Goal: Information Seeking & Learning: Learn about a topic

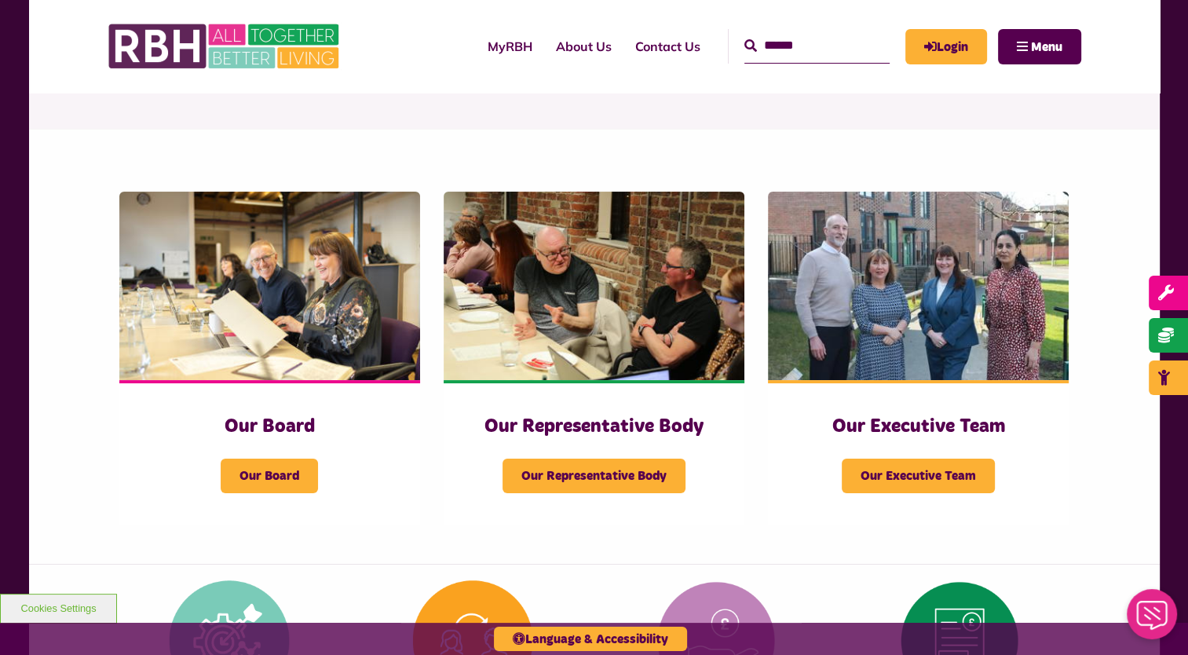
scroll to position [132, 0]
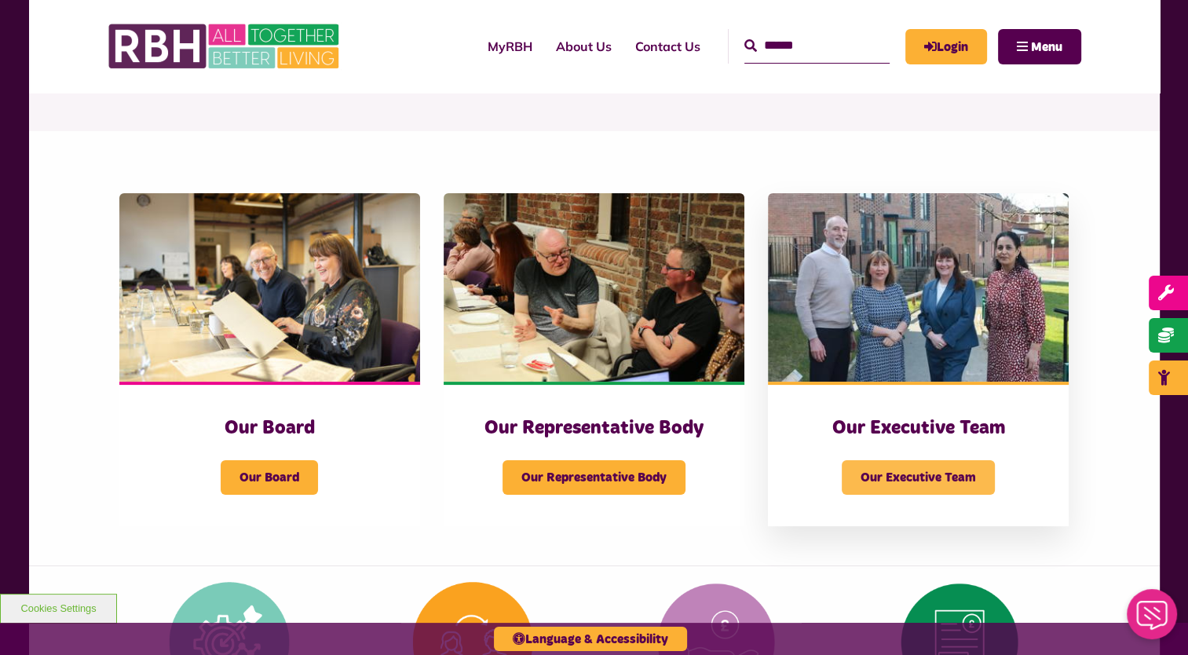
click at [938, 477] on span "Our Executive Team" at bounding box center [918, 477] width 153 height 35
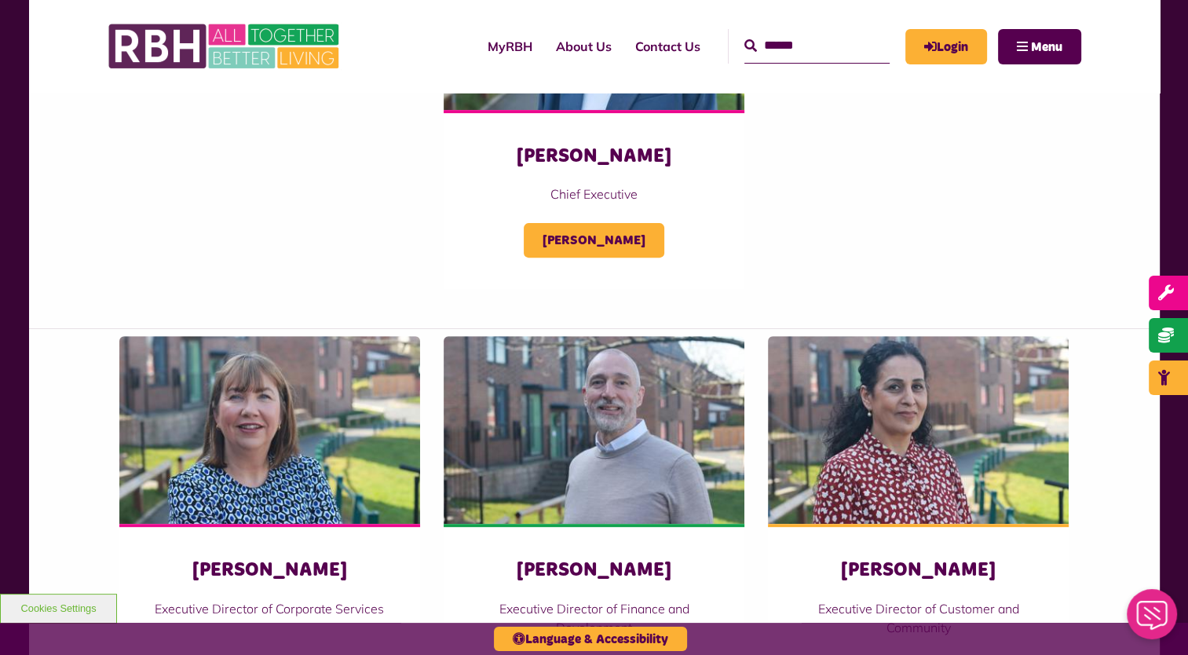
scroll to position [503, 0]
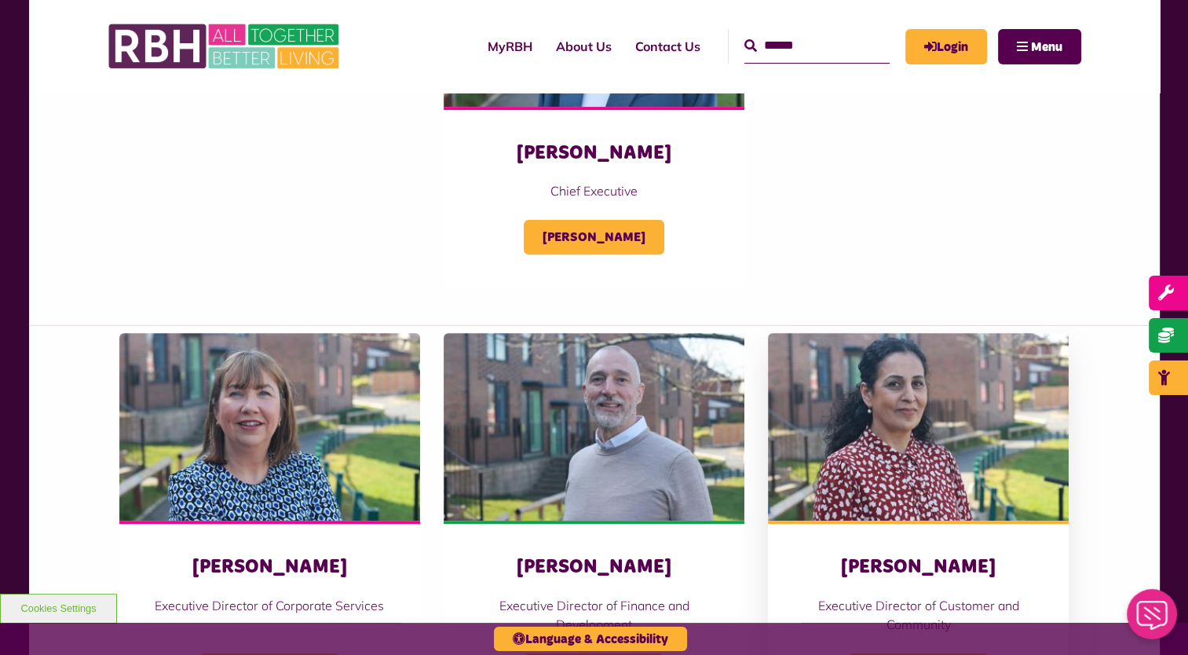
click at [848, 413] on img at bounding box center [918, 427] width 301 height 188
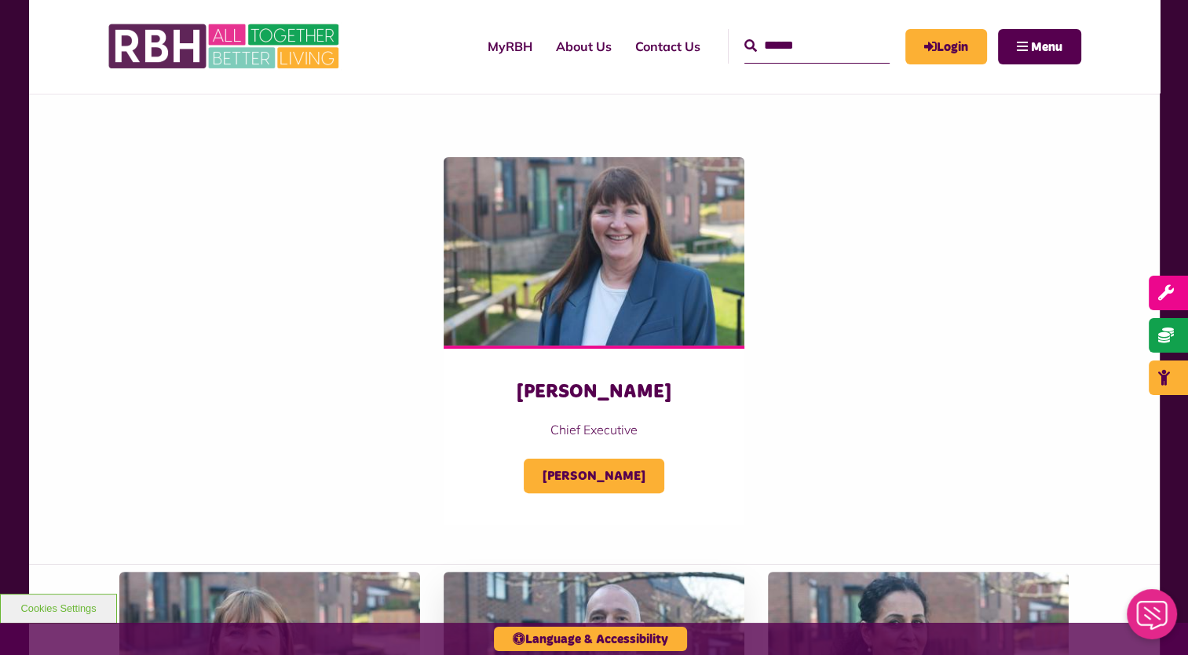
scroll to position [254, 0]
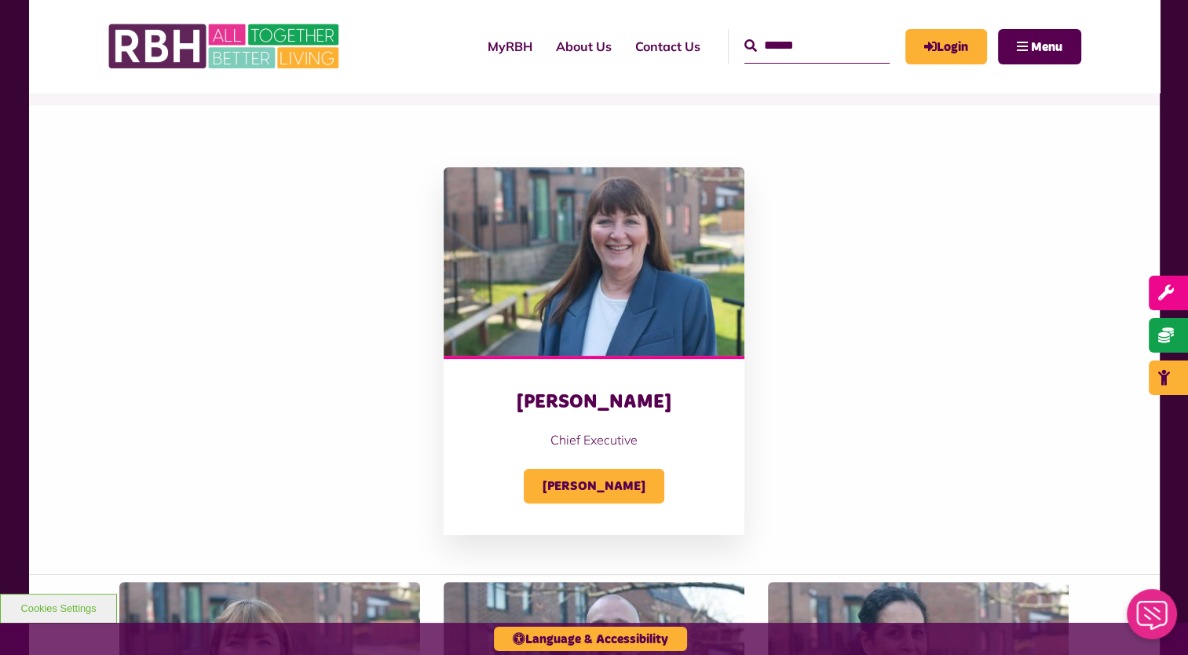
click at [576, 267] on img at bounding box center [594, 261] width 301 height 188
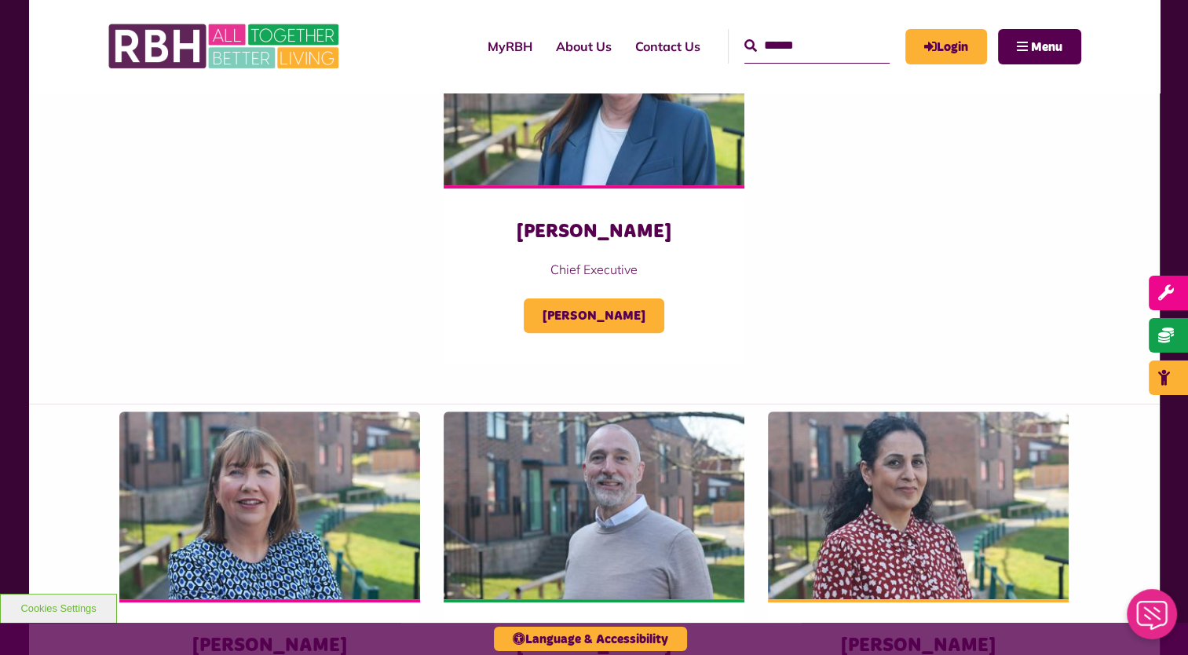
scroll to position [503, 0]
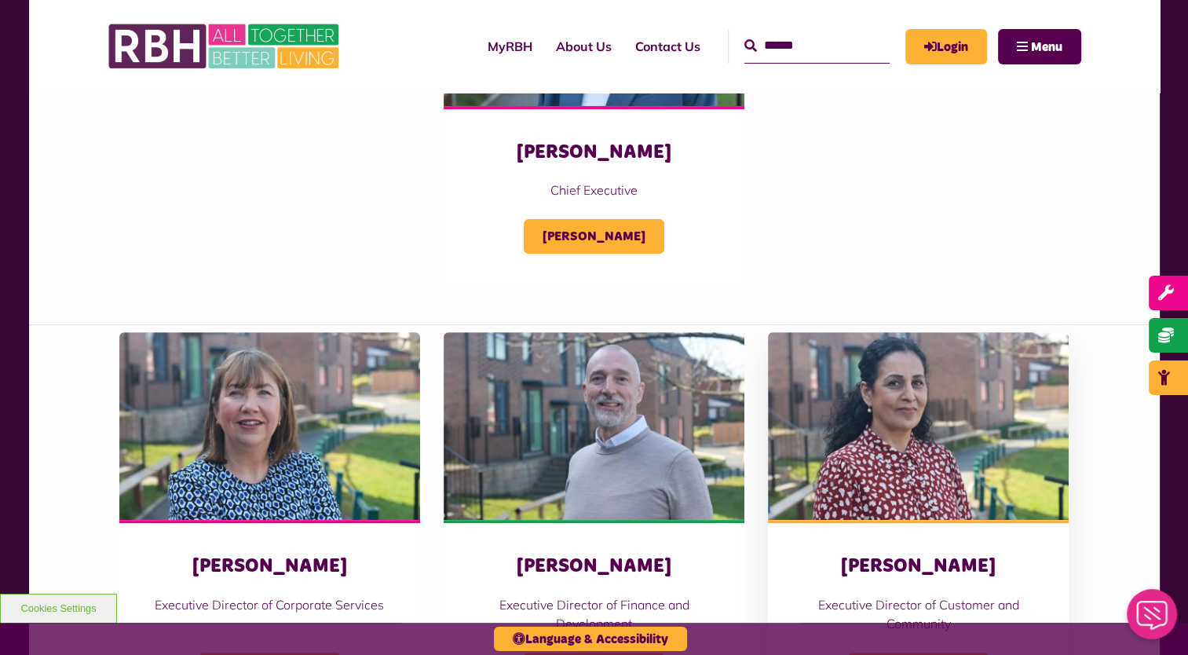
click at [934, 467] on img at bounding box center [918, 426] width 301 height 188
click at [313, 425] on img at bounding box center [269, 426] width 301 height 188
click at [498, 453] on img at bounding box center [594, 426] width 301 height 188
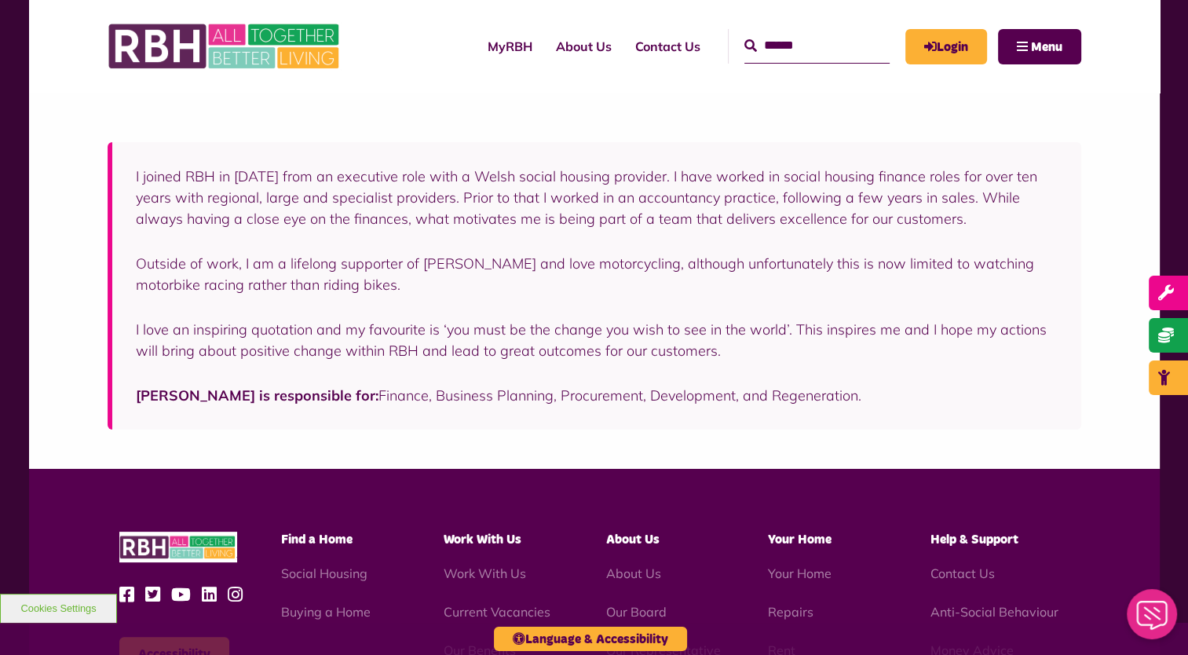
scroll to position [280, 0]
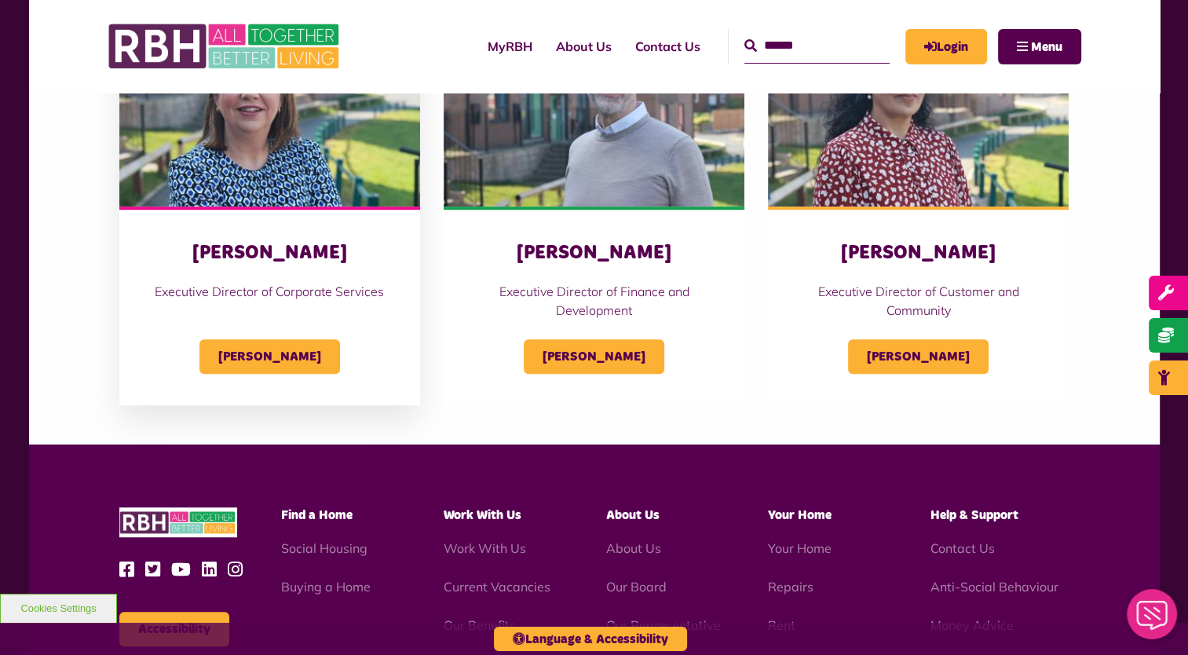
scroll to position [818, 0]
